Goal: Transaction & Acquisition: Obtain resource

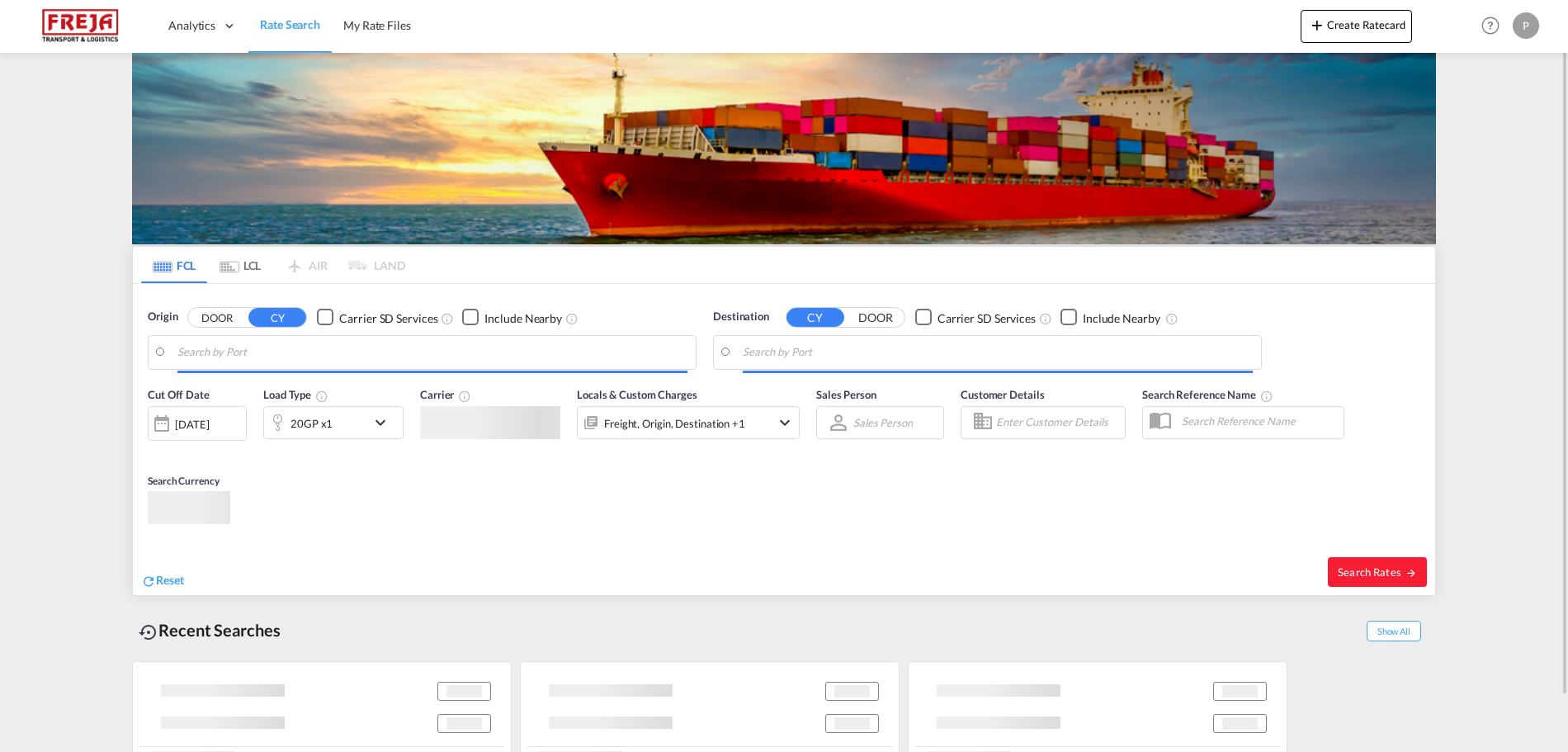
type input "[PERSON_NAME] ([PERSON_NAME]), [GEOGRAPHIC_DATA]"
type input "[GEOGRAPHIC_DATA] ([GEOGRAPHIC_DATA]), DKCPH"
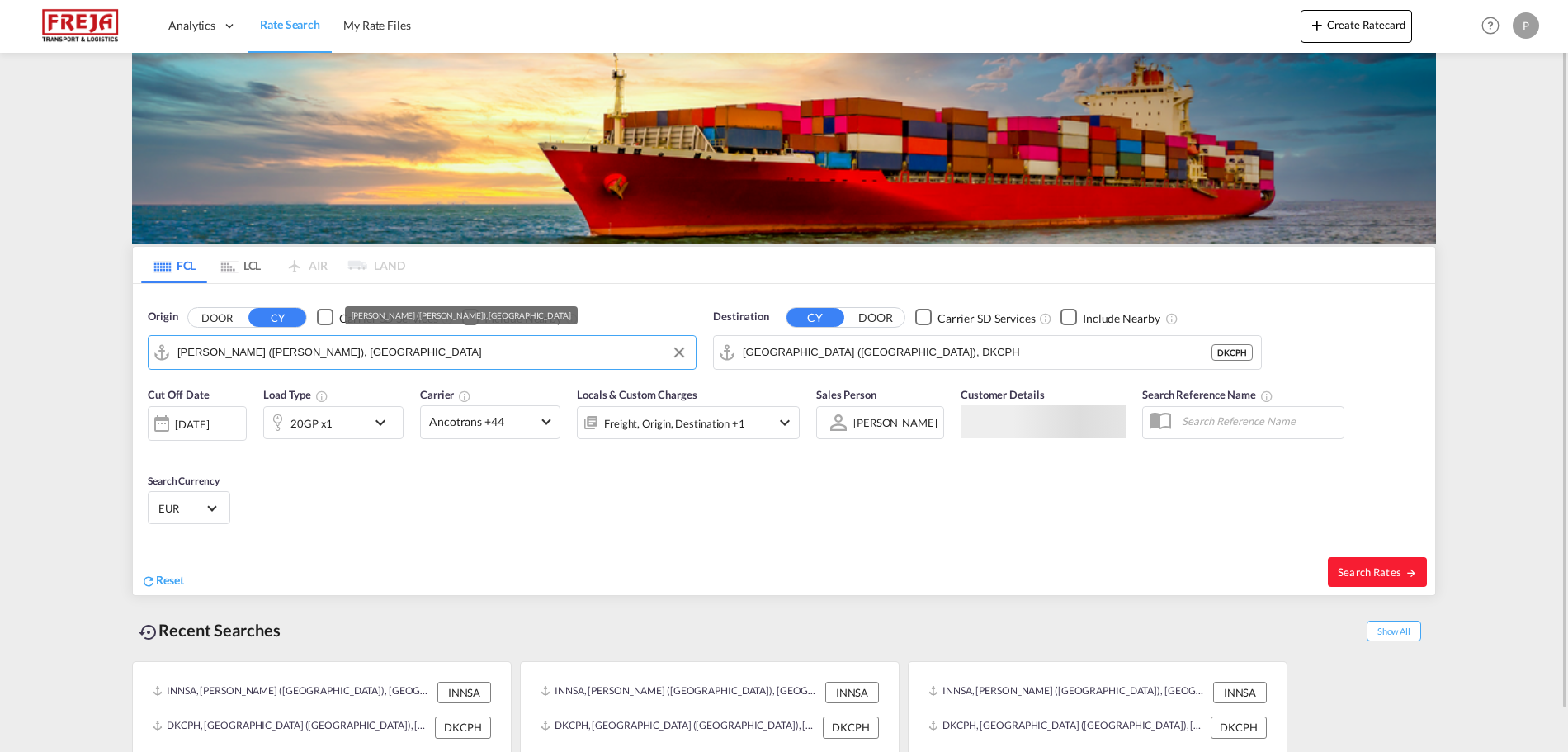
click at [455, 351] on input "[PERSON_NAME] ([PERSON_NAME]), [GEOGRAPHIC_DATA]" at bounding box center [432, 353] width 510 height 25
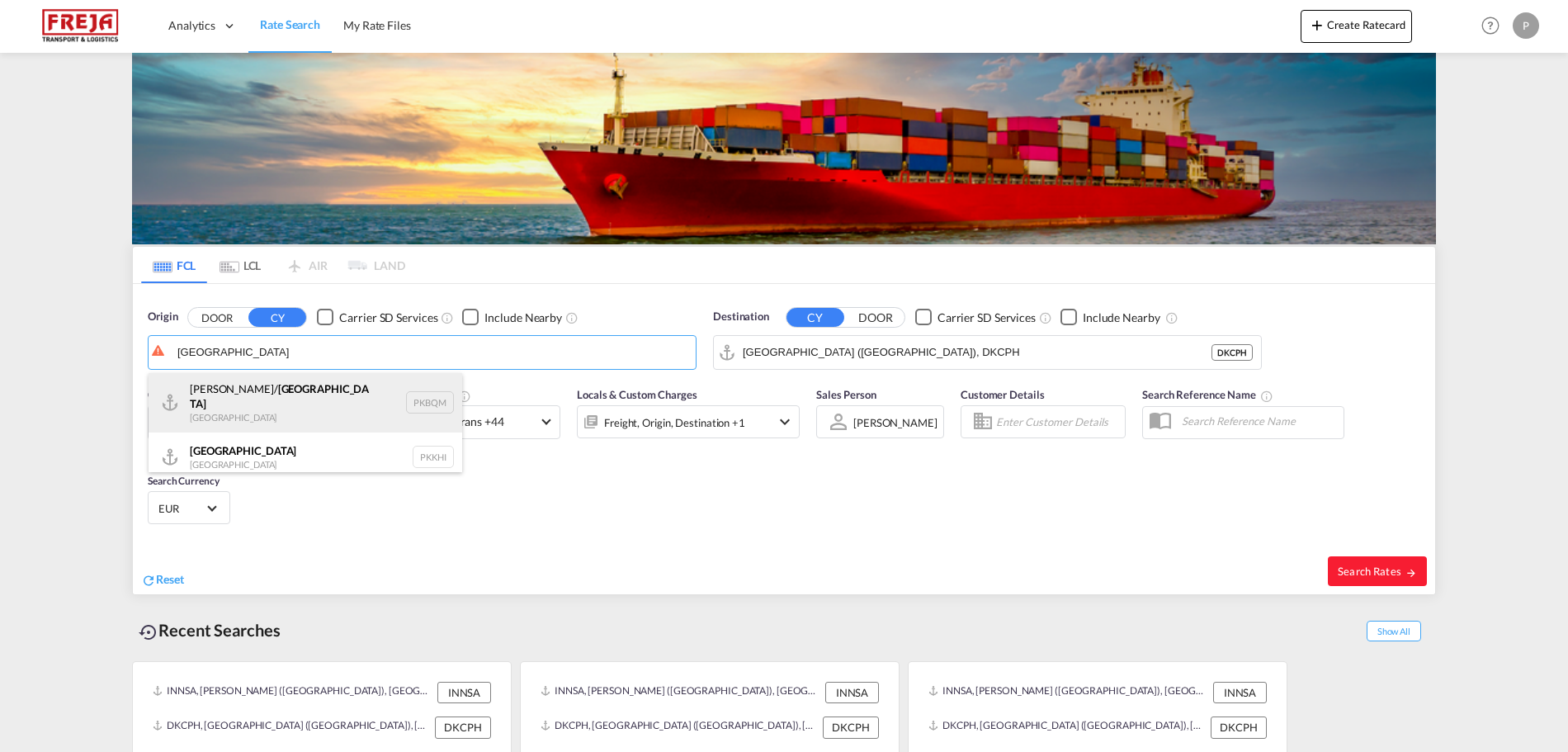
click at [374, 378] on div "[PERSON_NAME]/ [GEOGRAPHIC_DATA] [GEOGRAPHIC_DATA] PKBQM" at bounding box center [305, 402] width 314 height 59
type input "[PERSON_NAME]/[GEOGRAPHIC_DATA], PKBQM"
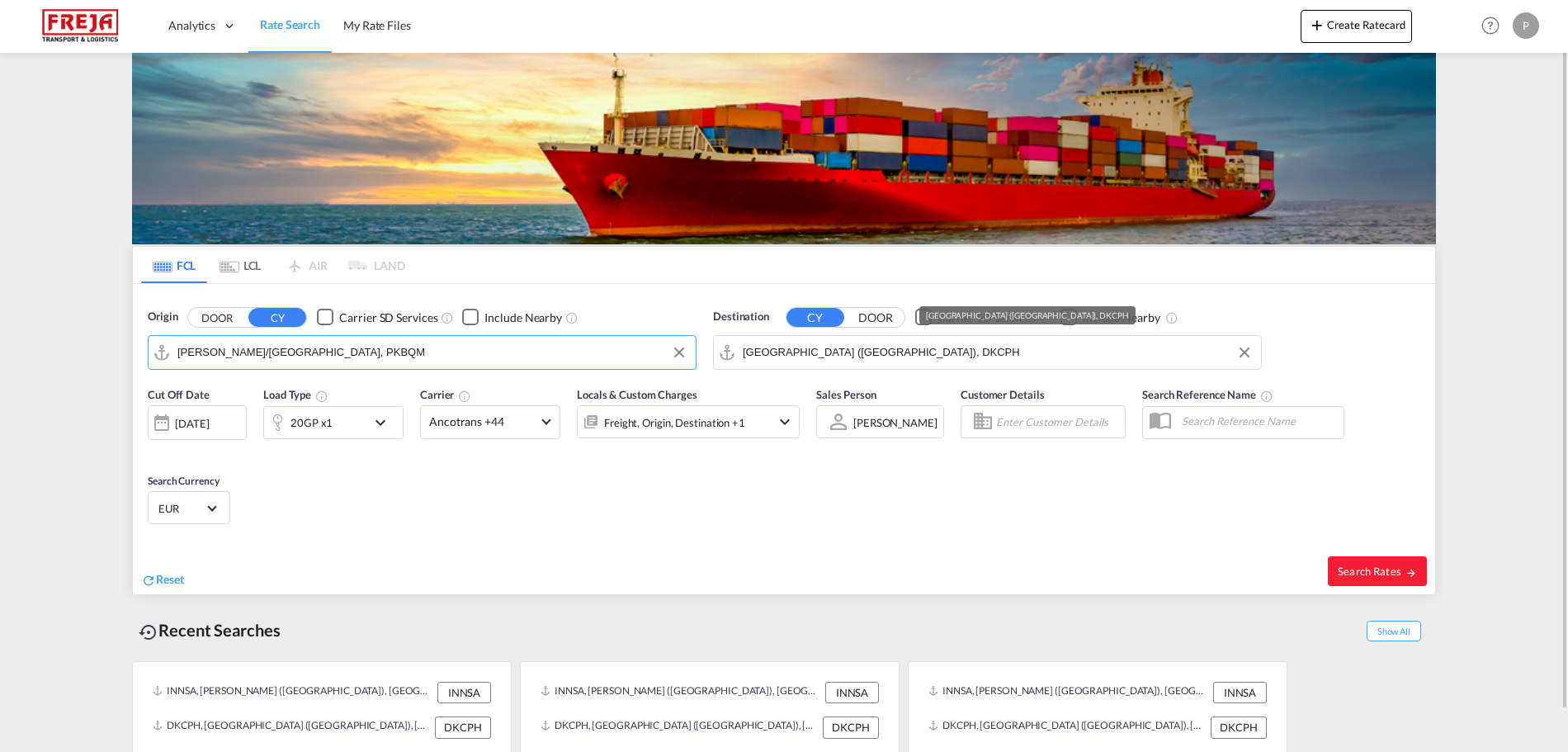
click at [950, 364] on md-autocomplete-wrap "[GEOGRAPHIC_DATA] ([GEOGRAPHIC_DATA]), DKCPH" at bounding box center [997, 357] width 510 height 33
click at [938, 356] on input "[GEOGRAPHIC_DATA] ([GEOGRAPHIC_DATA]), DKCPH" at bounding box center [997, 353] width 510 height 25
type input "a"
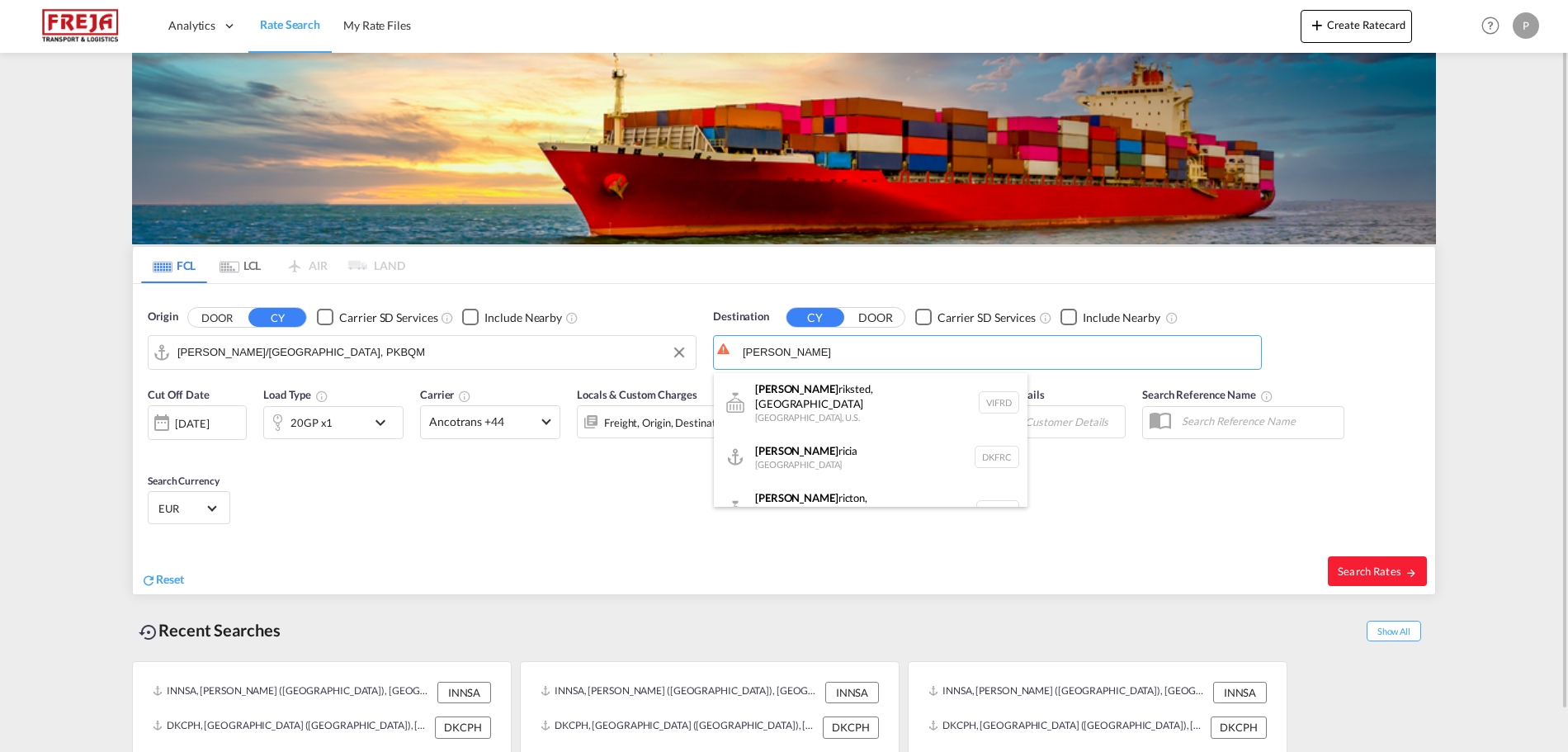
click at [858, 444] on div "[PERSON_NAME] [GEOGRAPHIC_DATA] DKFRC" at bounding box center [870, 458] width 314 height 50
type input "[GEOGRAPHIC_DATA], DKFRC"
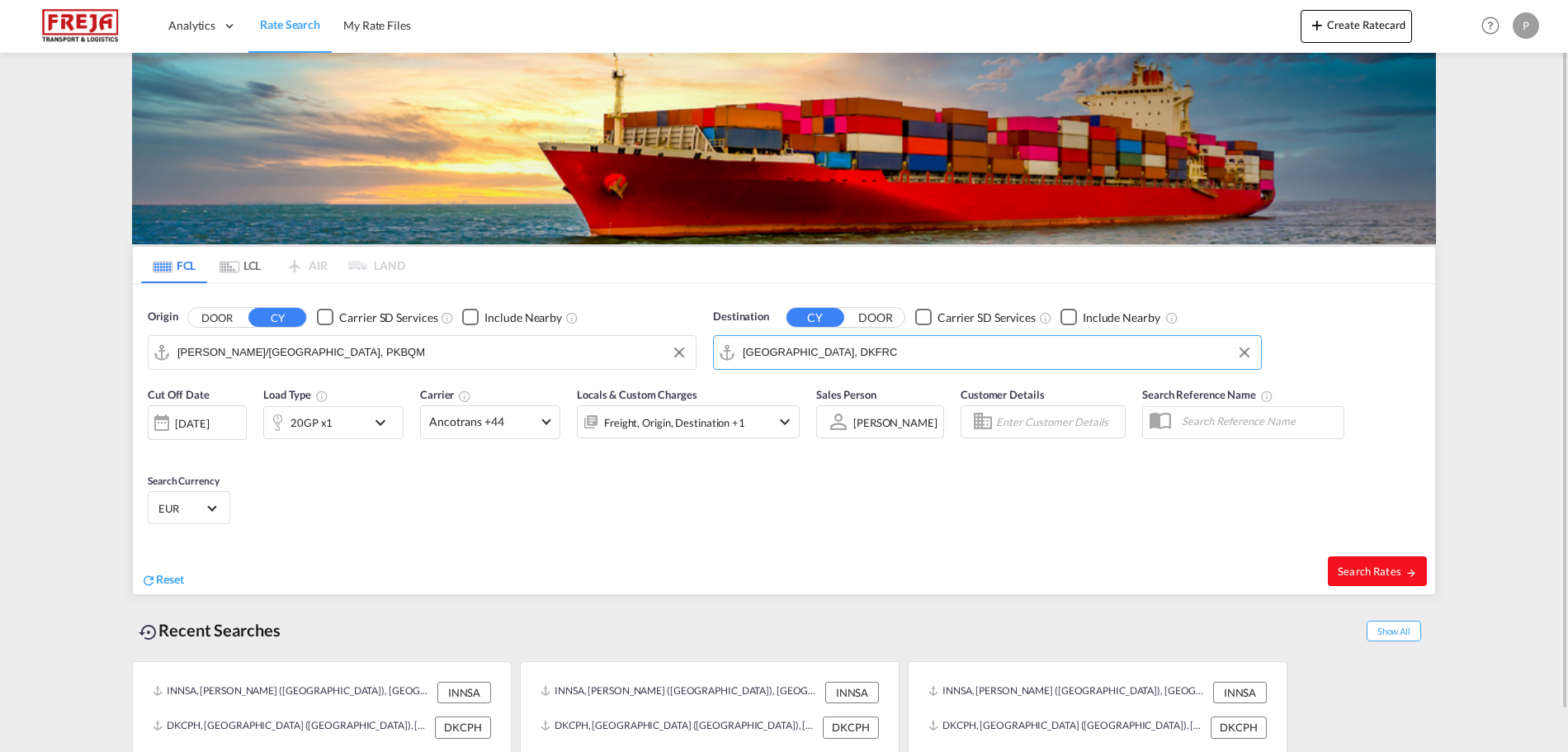
click at [1361, 569] on span "Search Rates" at bounding box center [1377, 571] width 79 height 13
type input "PKBQM to DKFRC / [DATE]"
